Goal: Navigation & Orientation: Find specific page/section

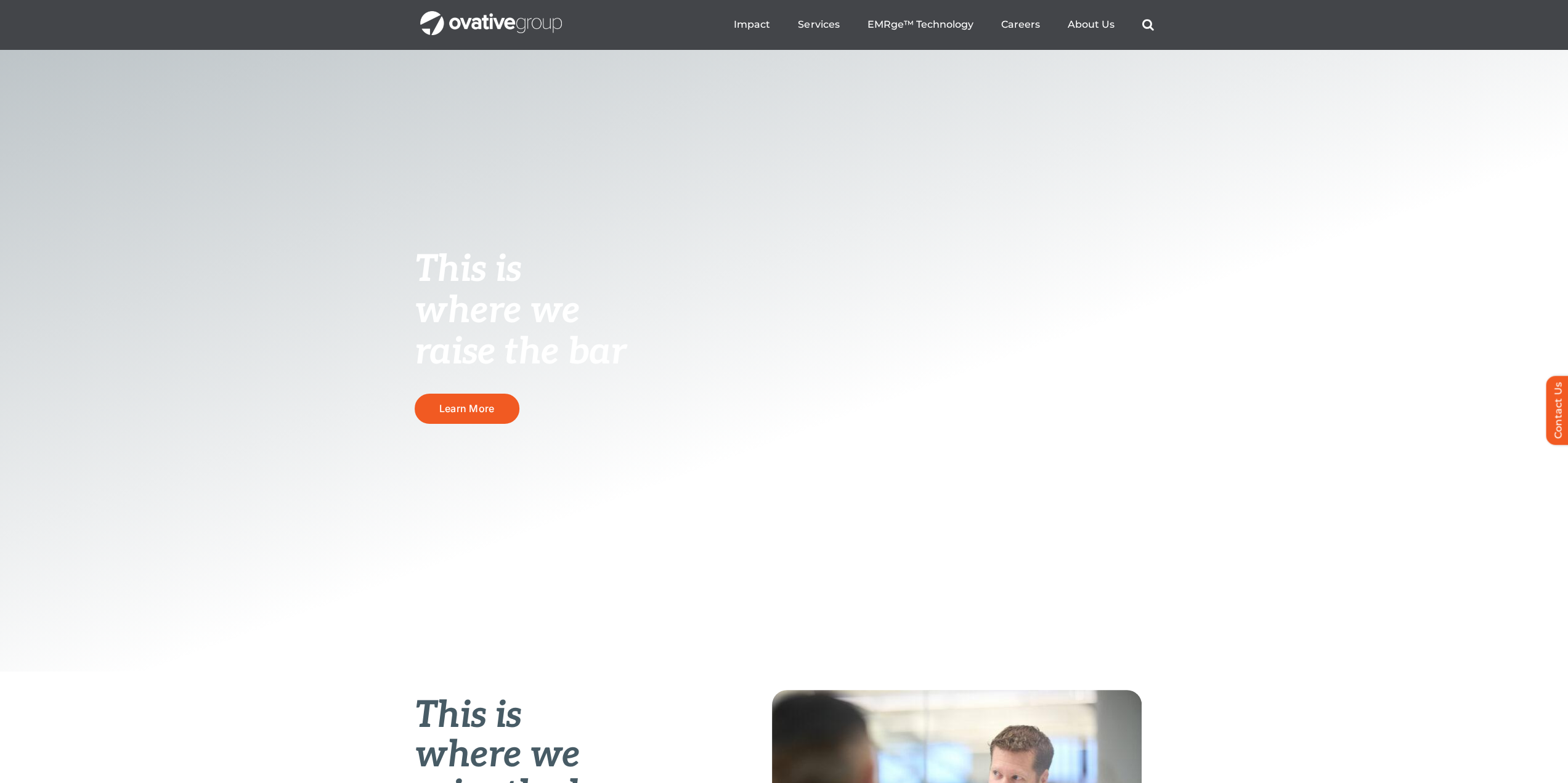
scroll to position [123, 0]
